Goal: Task Accomplishment & Management: Complete application form

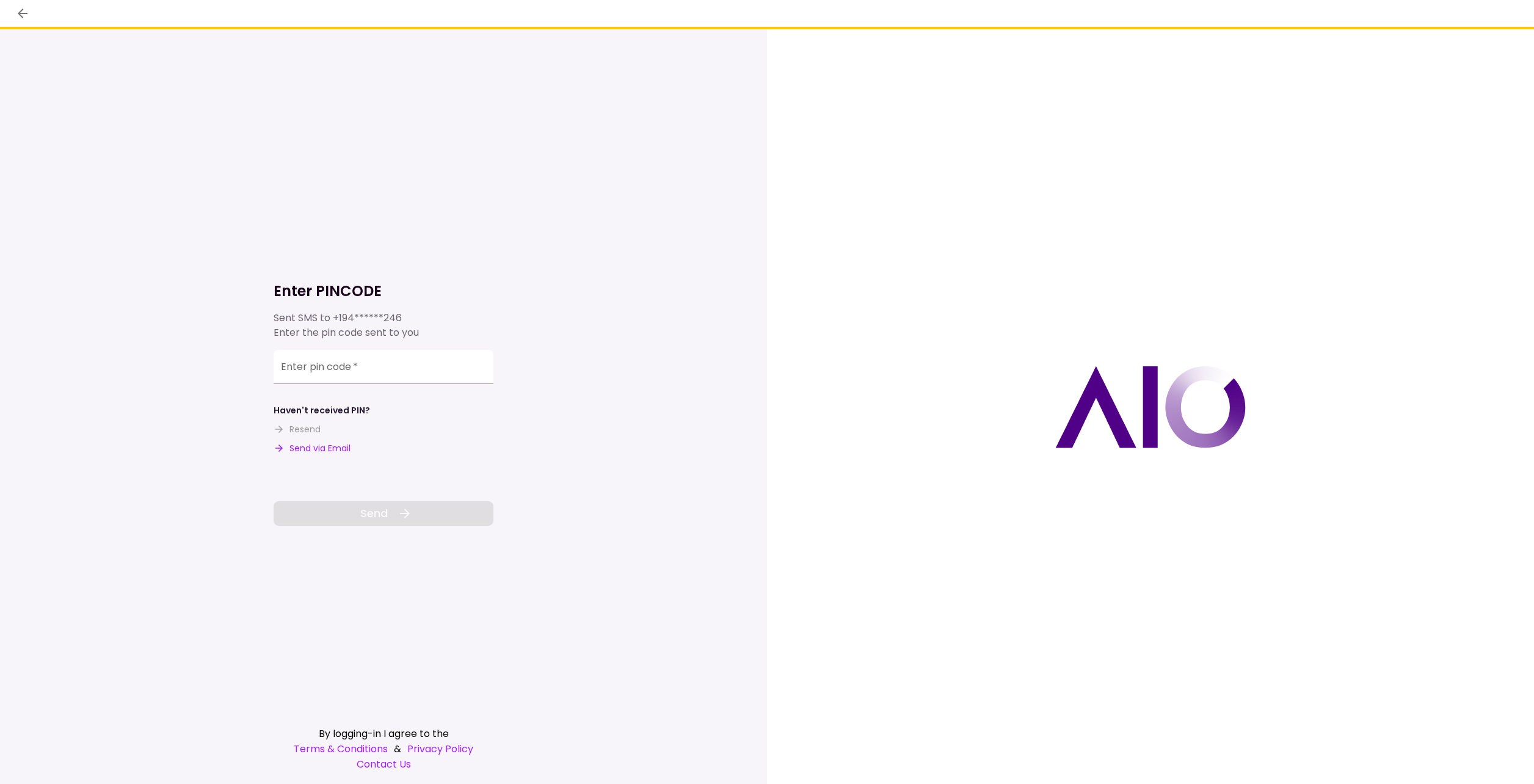
drag, startPoint x: 333, startPoint y: 437, endPoint x: 327, endPoint y: 444, distance: 9.2
click at [329, 441] on div "Haven't received PIN? Resend Send via Email" at bounding box center [384, 429] width 220 height 50
click at [321, 451] on button "Send via Email" at bounding box center [312, 448] width 77 height 13
click at [357, 378] on input "Enter pin code   *" at bounding box center [384, 366] width 220 height 34
type input "*"
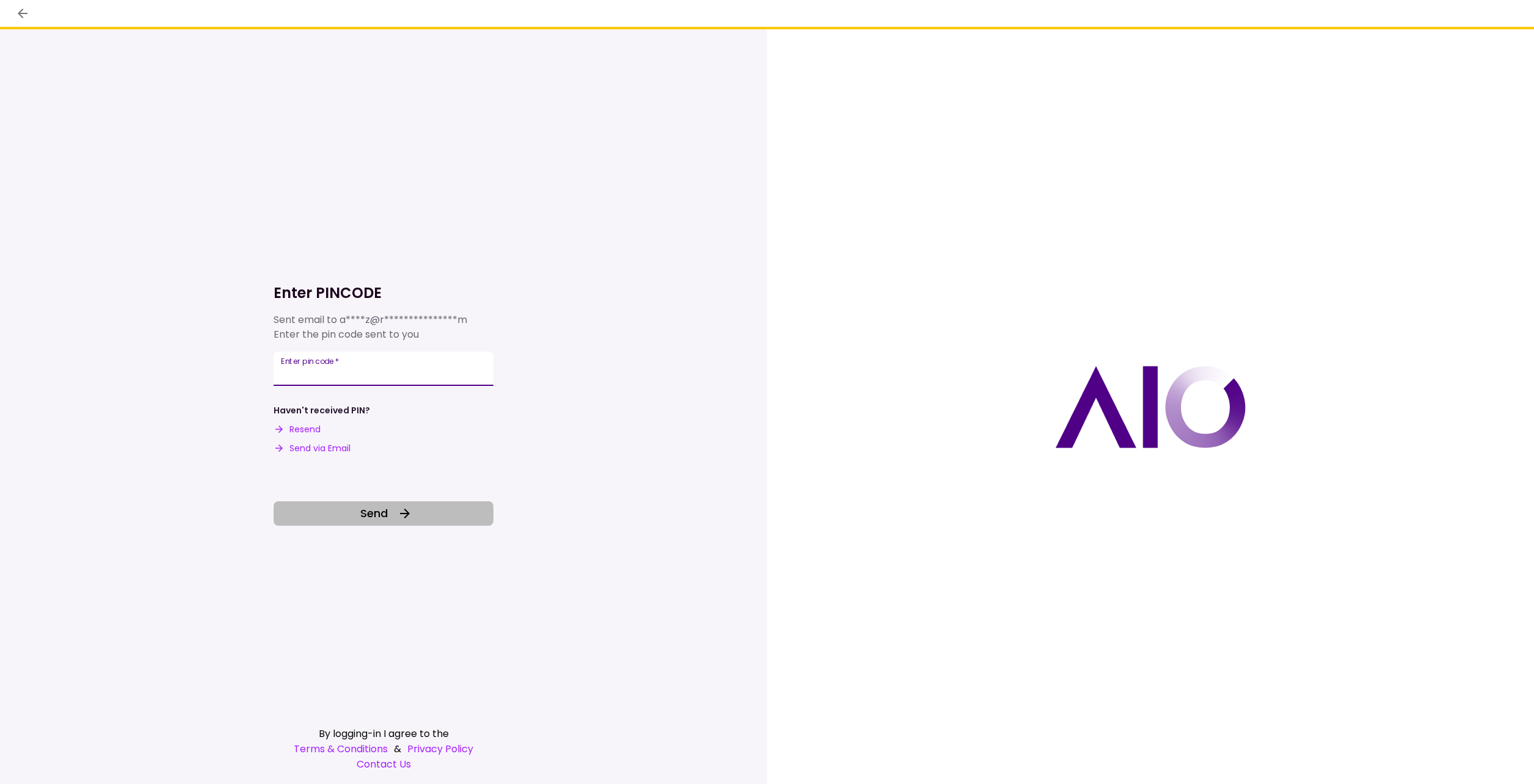
type input "******"
click at [353, 519] on button "Send" at bounding box center [384, 513] width 220 height 25
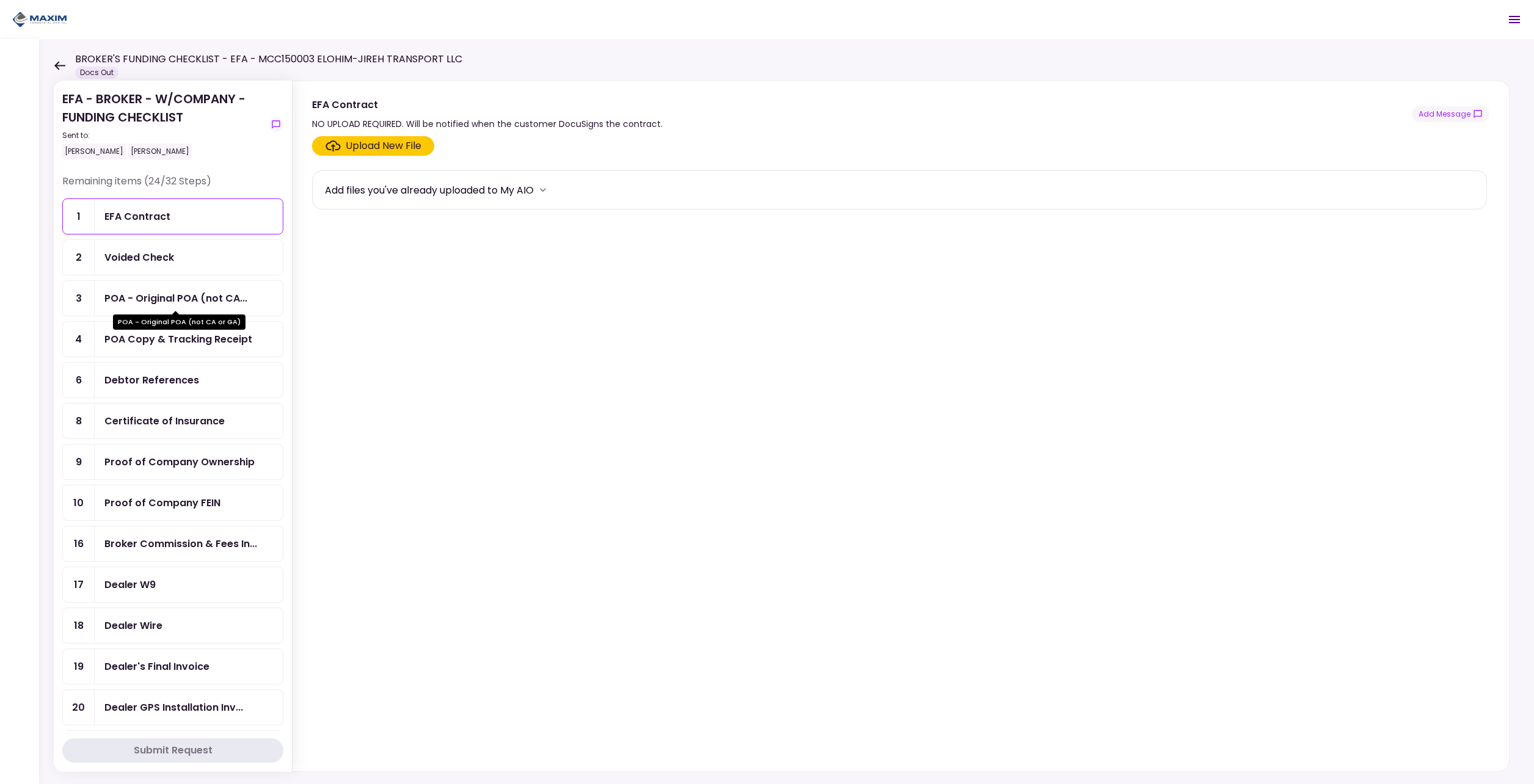
click at [178, 304] on div "POA - Original POA (not CA..." at bounding box center [176, 298] width 143 height 15
click at [367, 147] on div "Upload New File" at bounding box center [383, 146] width 76 height 14
click at [0, 0] on input "Upload New File" at bounding box center [0, 0] width 0 height 0
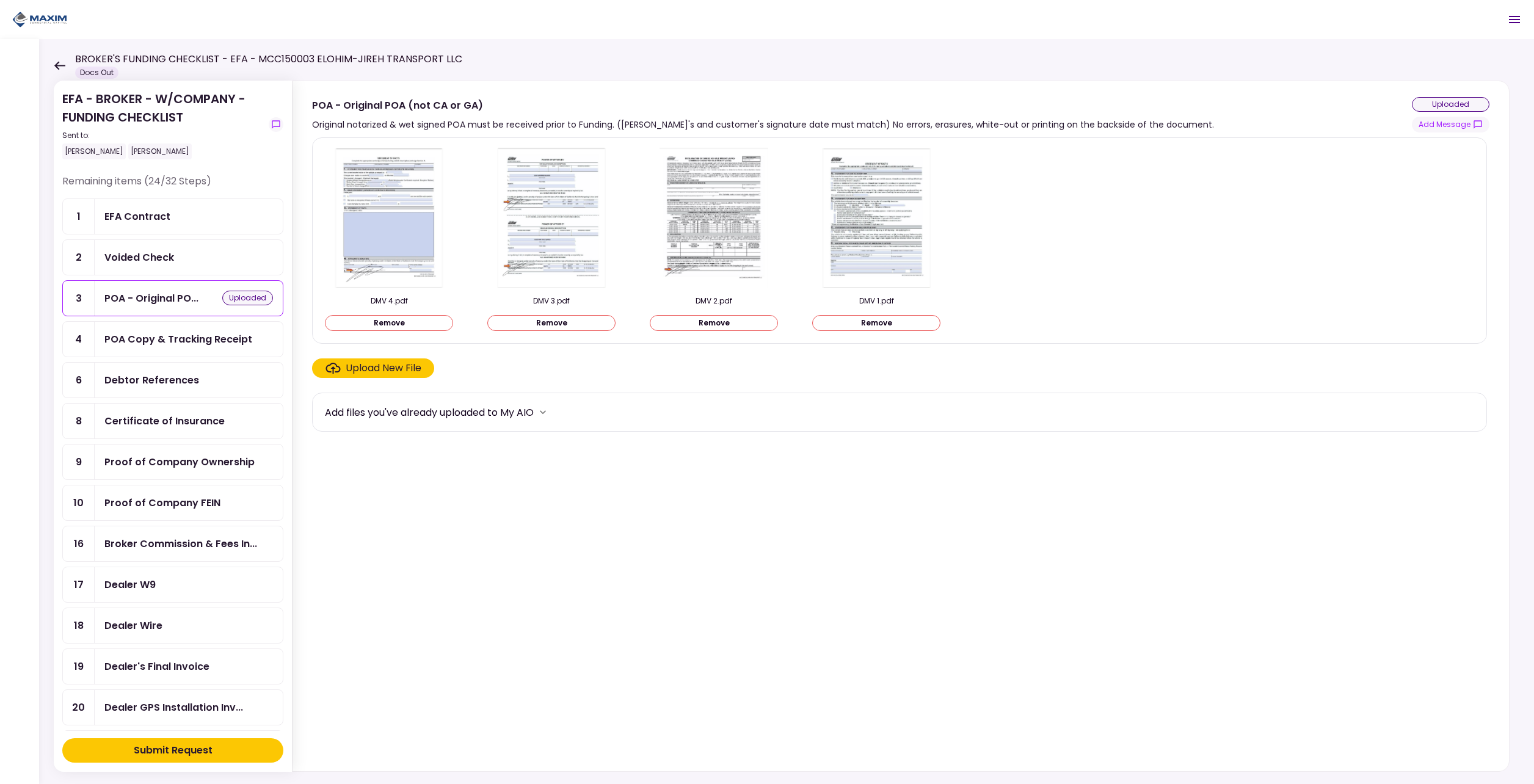
click at [167, 747] on div "Submit Request" at bounding box center [173, 750] width 78 height 14
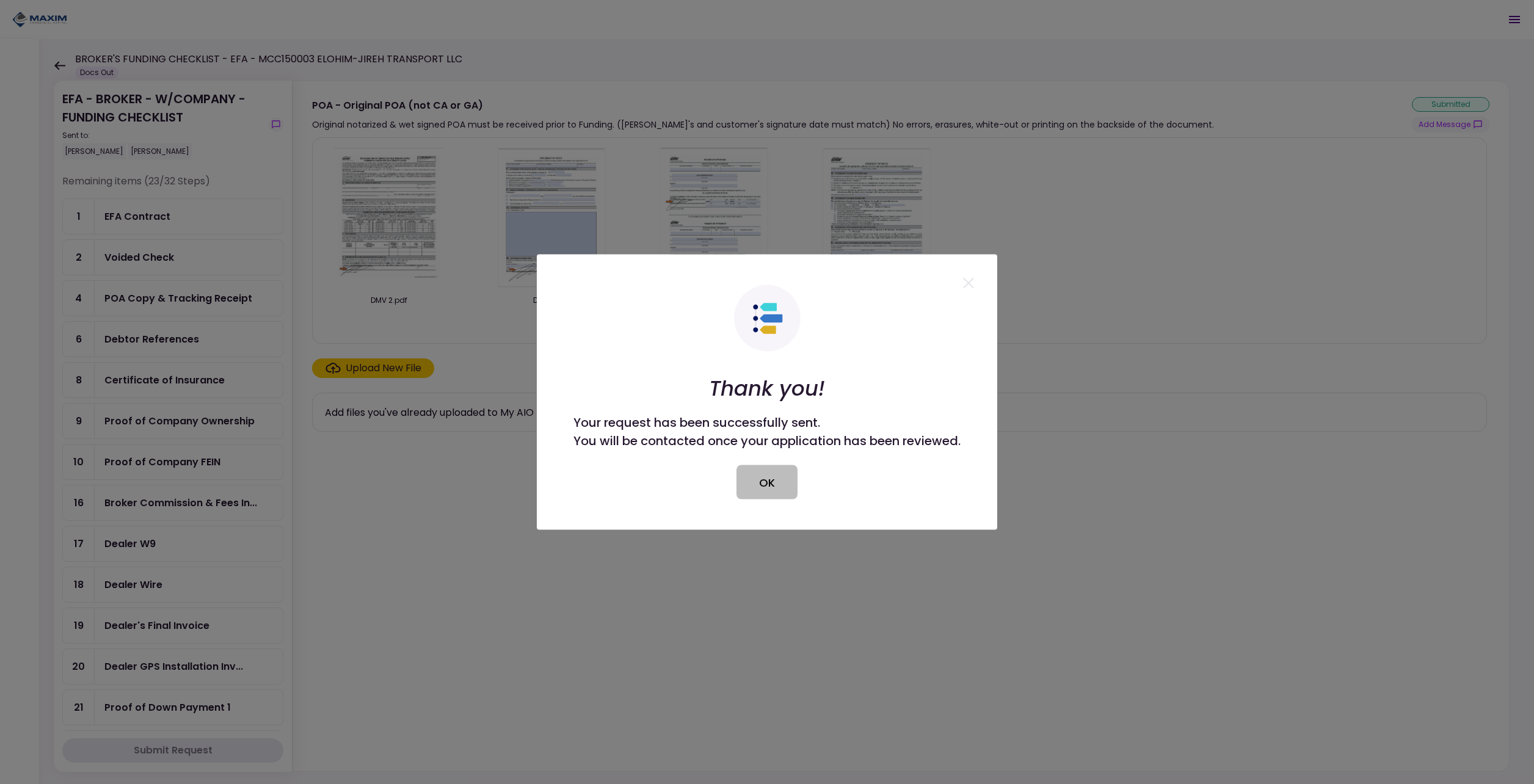
click at [785, 487] on button "OK" at bounding box center [767, 482] width 61 height 34
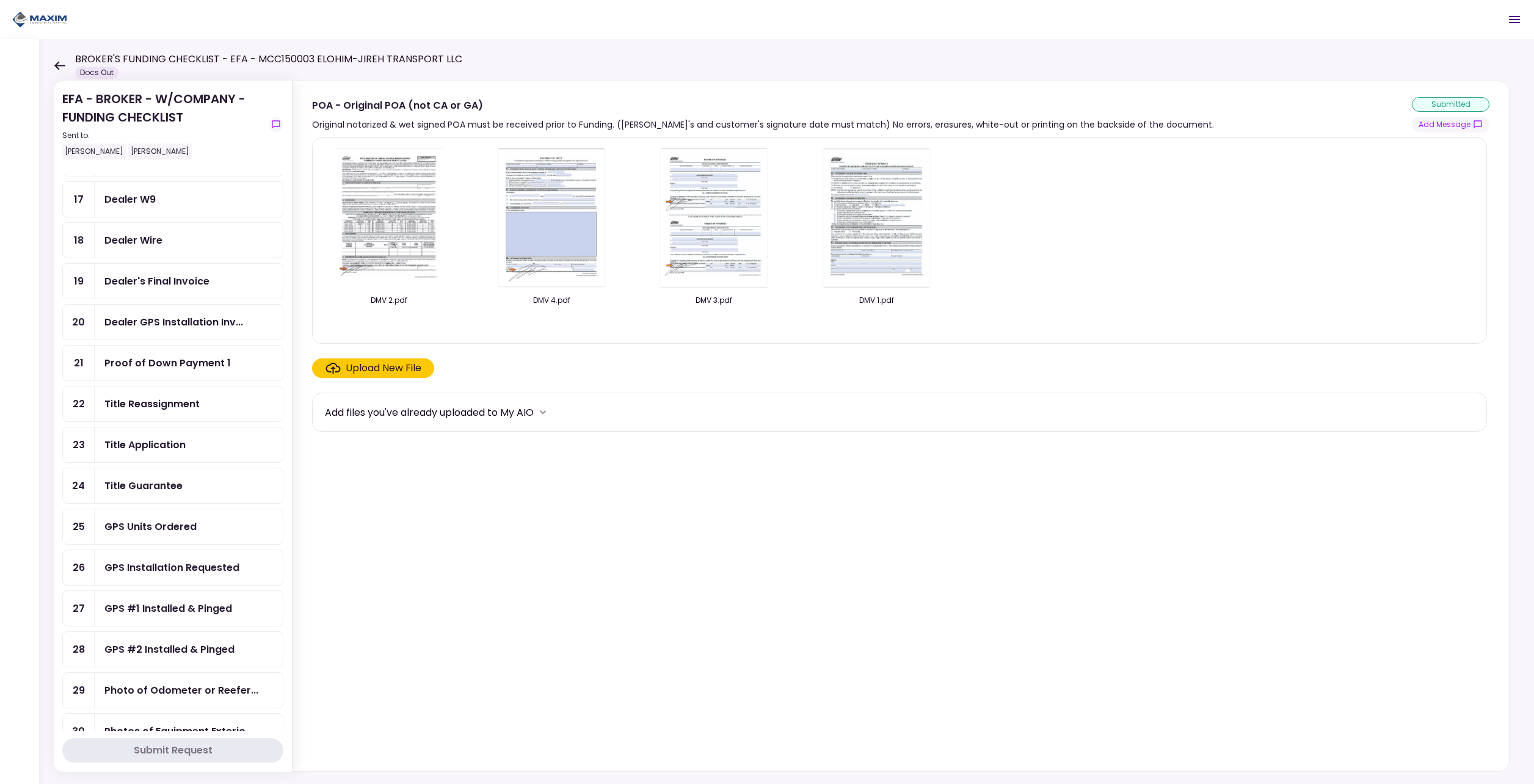
scroll to position [427, 0]
click at [173, 446] on div "GPS Units Ordered" at bounding box center [150, 443] width 92 height 15
